Goal: Task Accomplishment & Management: Complete application form

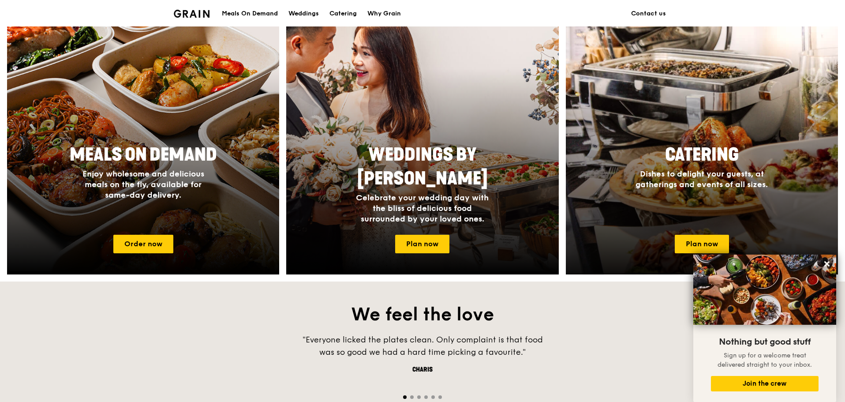
scroll to position [736, 0]
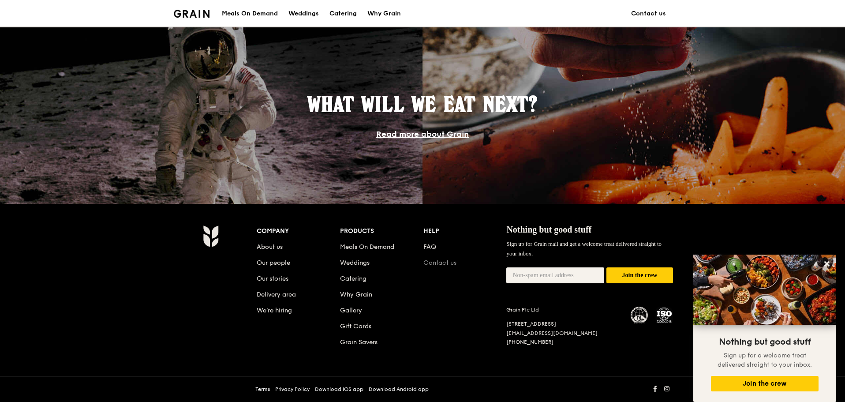
click at [450, 259] on link "Contact us" at bounding box center [439, 262] width 33 height 7
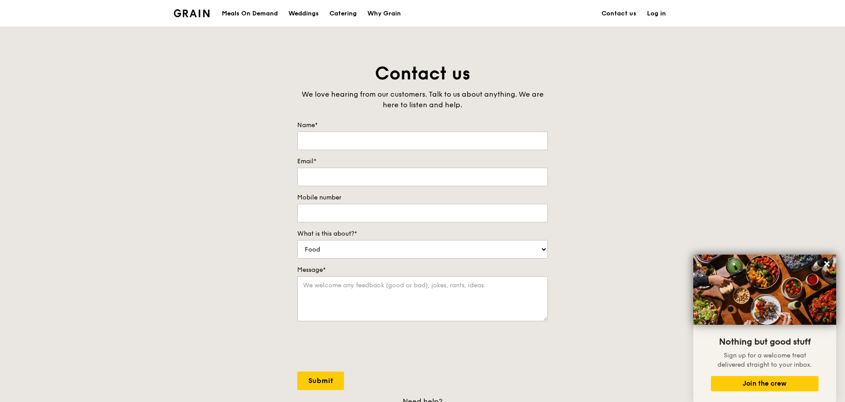
click at [441, 130] on div "Name*" at bounding box center [422, 135] width 250 height 29
click at [436, 137] on input "Name*" at bounding box center [422, 140] width 250 height 19
type input "[PERSON_NAME]"
type input "c"
type input "e"
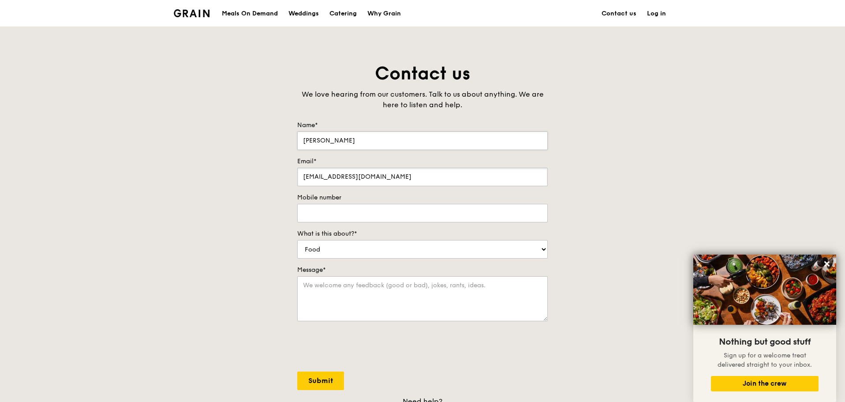
type input "[EMAIL_ADDRESS][DOMAIN_NAME]"
type input "90704712"
select select "Catering"
click at [502, 292] on textarea "Message*" at bounding box center [422, 298] width 250 height 45
type textarea "h"
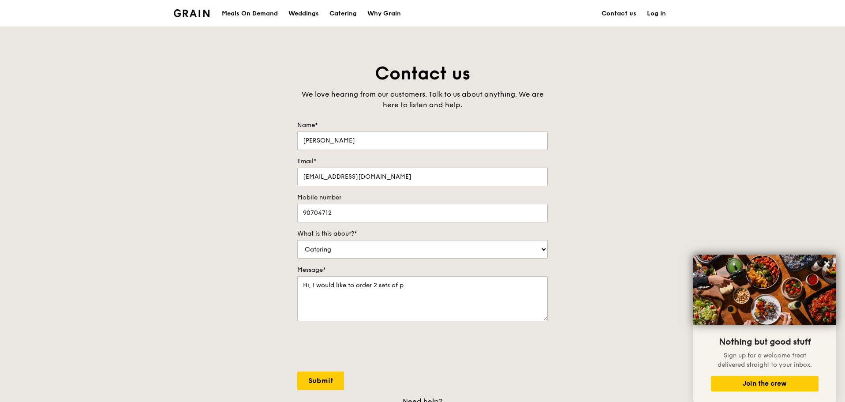
click at [651, 101] on div "Contact us We love hearing from our customers. Talk to us about anything. We ar…" at bounding box center [422, 246] width 845 height 369
click at [459, 286] on textarea "Hi, I would like to order 2 sets of p" at bounding box center [422, 298] width 250 height 45
drag, startPoint x: 459, startPoint y: 286, endPoint x: 318, endPoint y: 283, distance: 141.5
click at [318, 283] on textarea "Hi, I would like to order 2 sets of p" at bounding box center [422, 298] width 250 height 45
click at [480, 284] on textarea "Hi, I am planning to order a 2 sets of mini buffet, namely 1 8 course, and 1 9 …" at bounding box center [422, 298] width 250 height 45
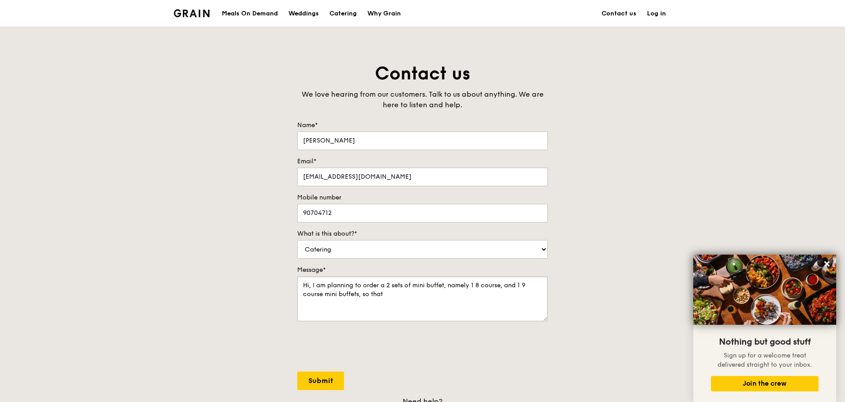
click at [503, 283] on textarea "Hi, I am planning to order a 2 sets of mini buffet, namely 1 8 course, and 1 9 …" at bounding box center [422, 298] width 250 height 45
click at [384, 293] on textarea "Hi, I am planning to order a 2 sets of mini buffet, namely 1 8 course for 10 pa…" at bounding box center [422, 298] width 250 height 45
click at [512, 291] on textarea "Hi, I am planning to order a 2 sets of mini buffet, namely 1 8 course for 10 pa…" at bounding box center [422, 298] width 250 height 45
drag, startPoint x: 354, startPoint y: 301, endPoint x: 370, endPoint y: 296, distance: 16.0
click at [358, 302] on textarea "Hi, I am planning to order a 2 sets of mini buffet, namely 1 8 course for 10 pa…" at bounding box center [422, 298] width 250 height 45
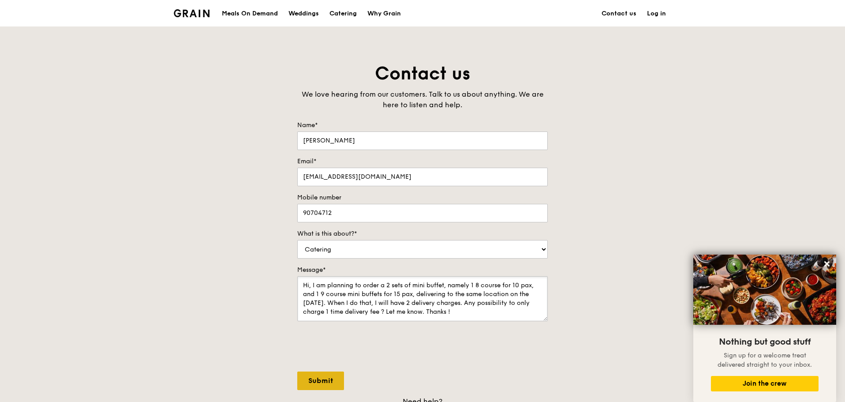
scroll to position [132, 0]
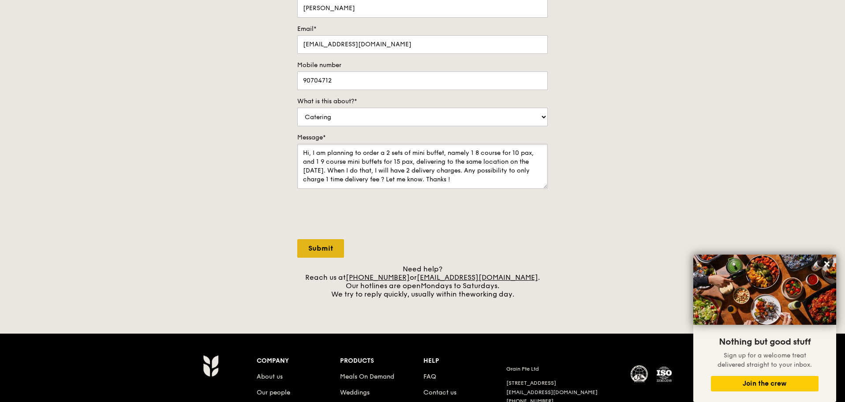
type textarea "Hi, I am planning to order a 2 sets of mini buffet, namely 1 8 course for 10 pa…"
click at [321, 250] on input "Submit" at bounding box center [320, 248] width 47 height 19
select select "Food"
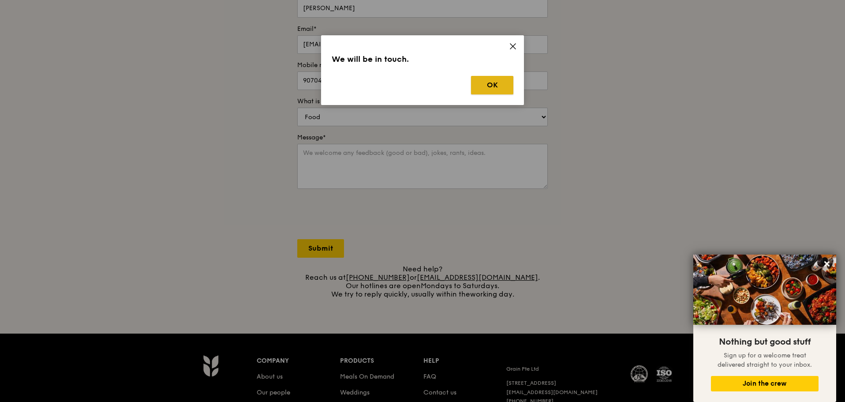
click at [490, 88] on button "OK" at bounding box center [492, 85] width 42 height 19
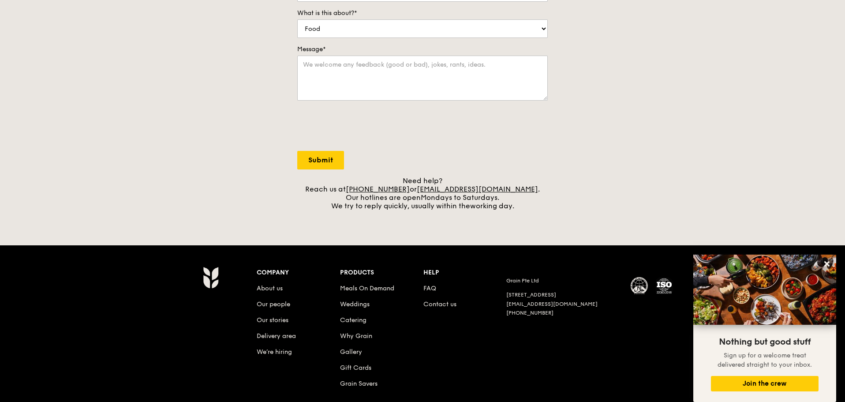
scroll to position [0, 0]
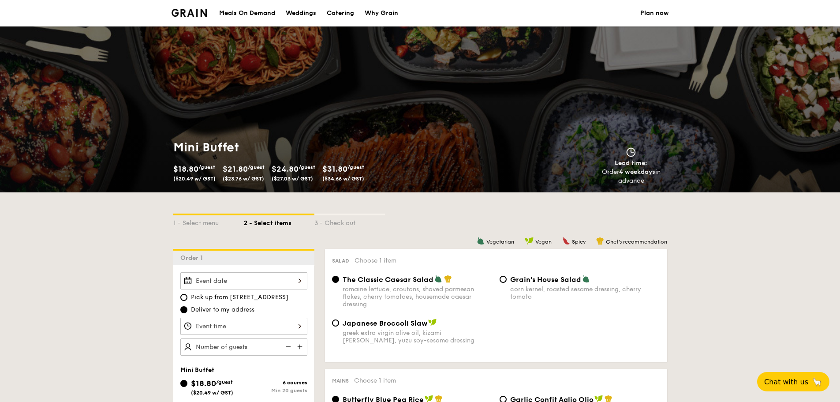
scroll to position [265, 0]
